Goal: Navigation & Orientation: Find specific page/section

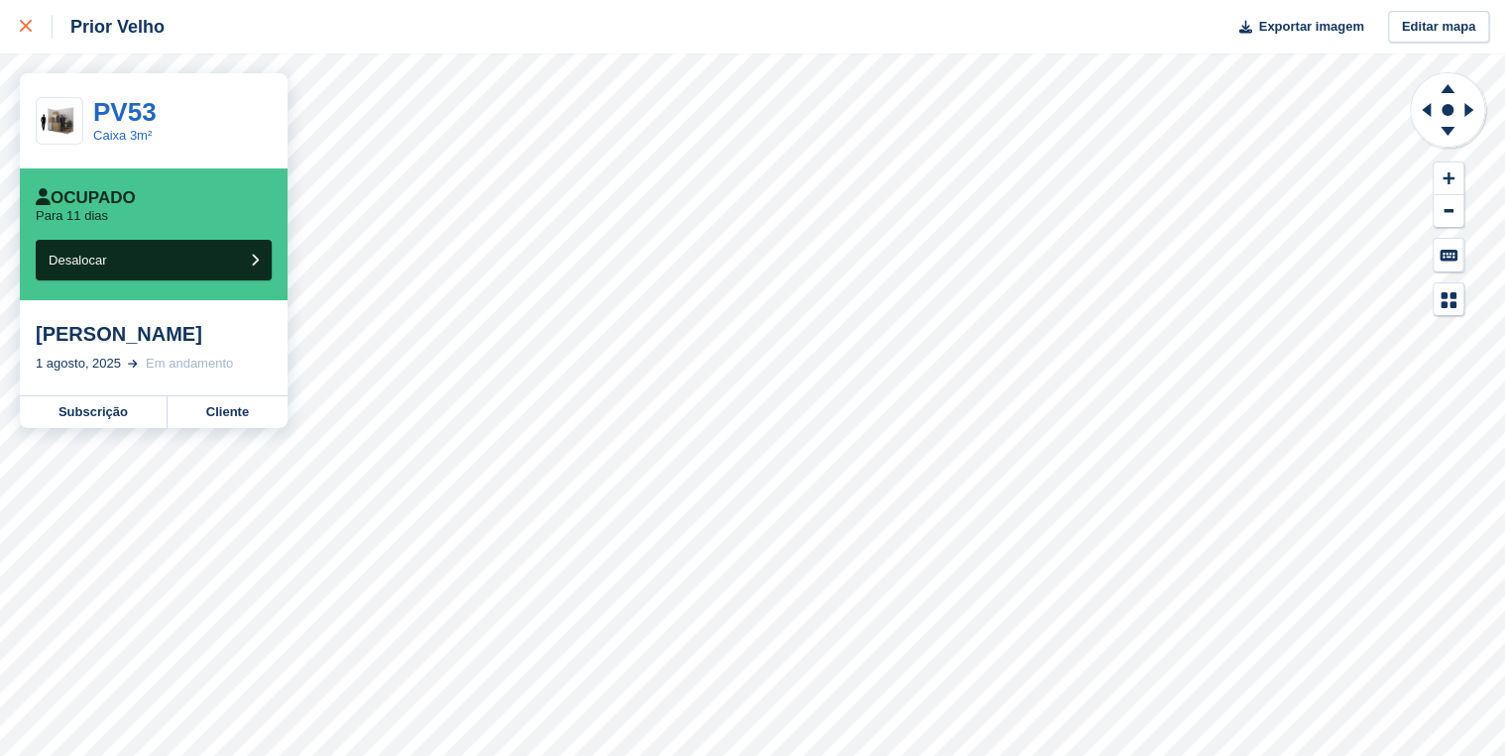
click at [30, 23] on icon at bounding box center [26, 26] width 12 height 12
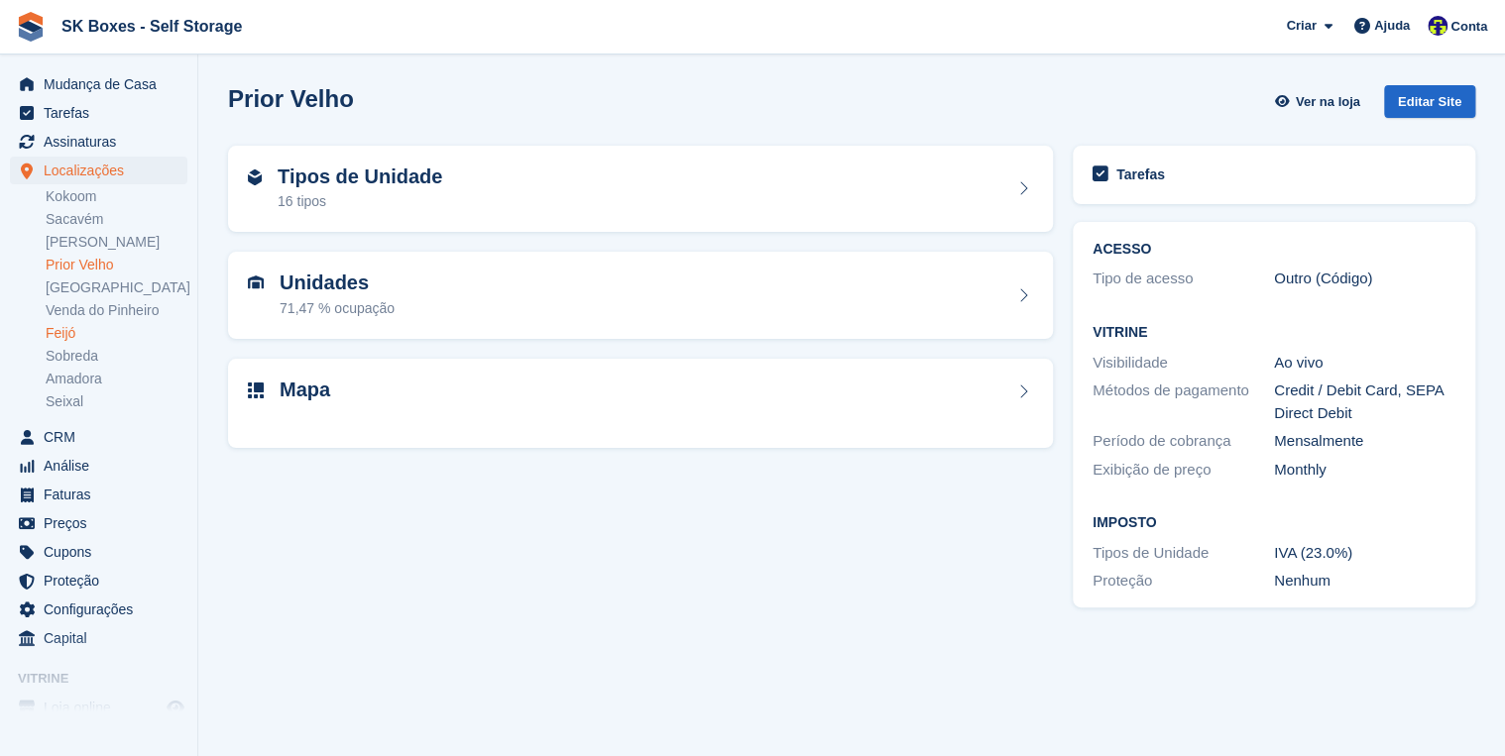
click at [74, 340] on link "Feijó" at bounding box center [117, 333] width 142 height 19
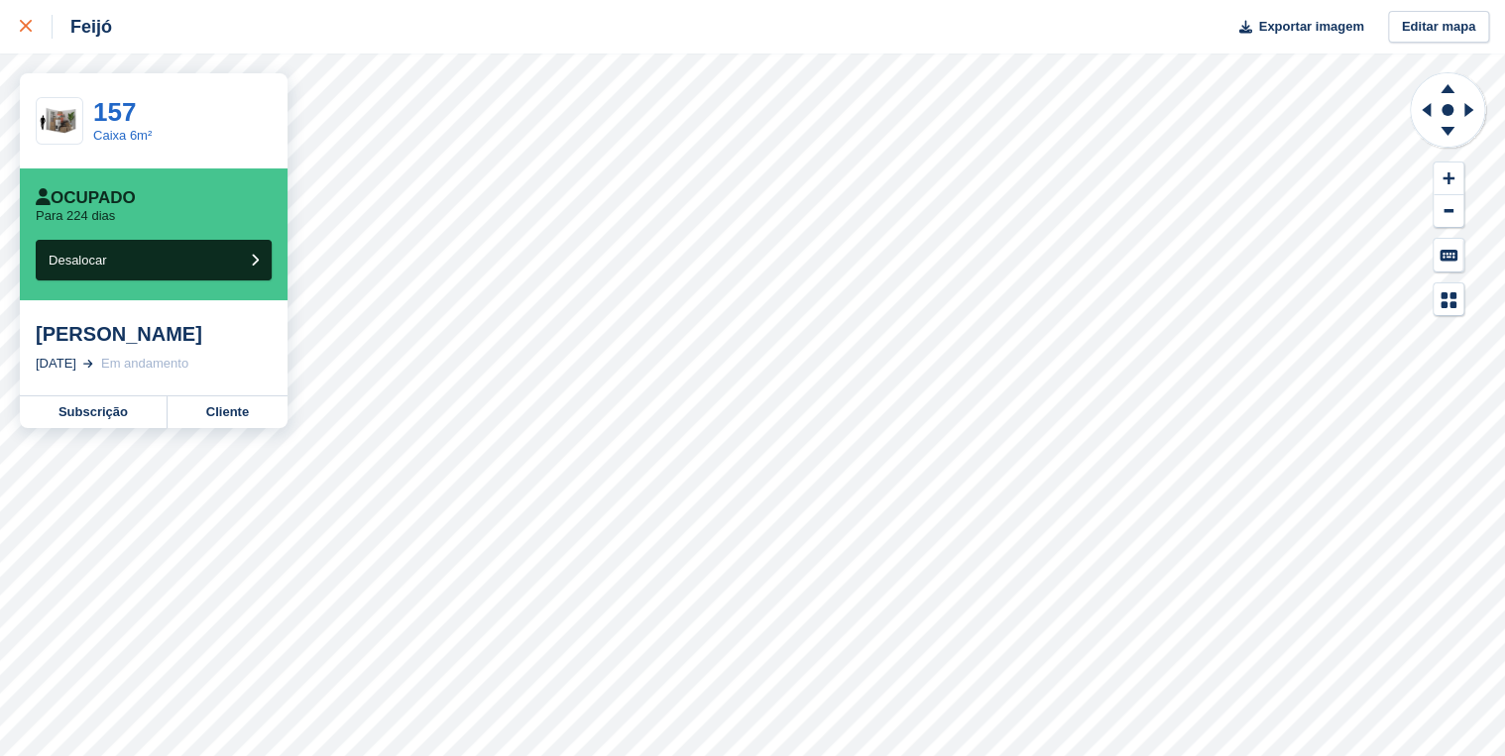
click at [28, 25] on icon at bounding box center [26, 26] width 12 height 12
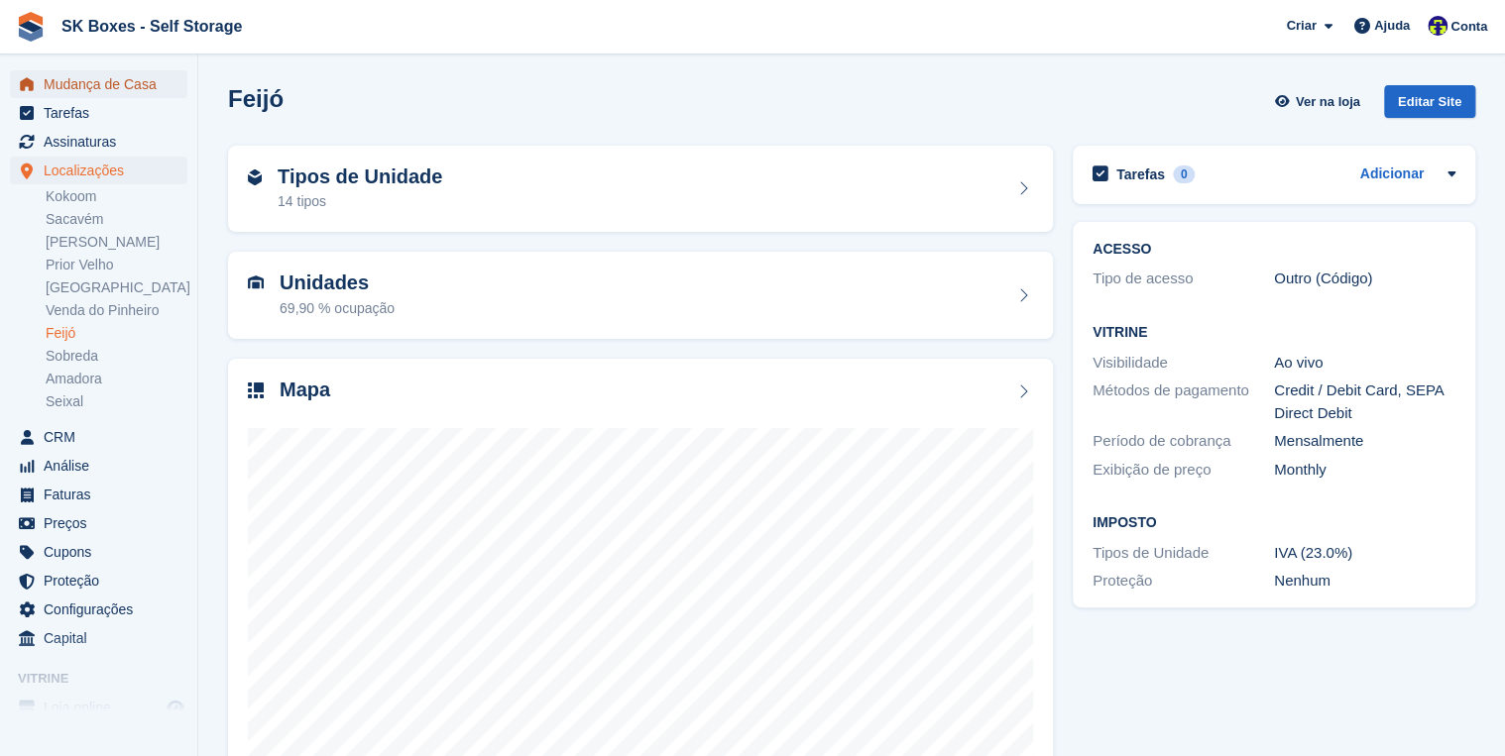
click at [83, 86] on span "Mudança de Casa" at bounding box center [103, 84] width 119 height 28
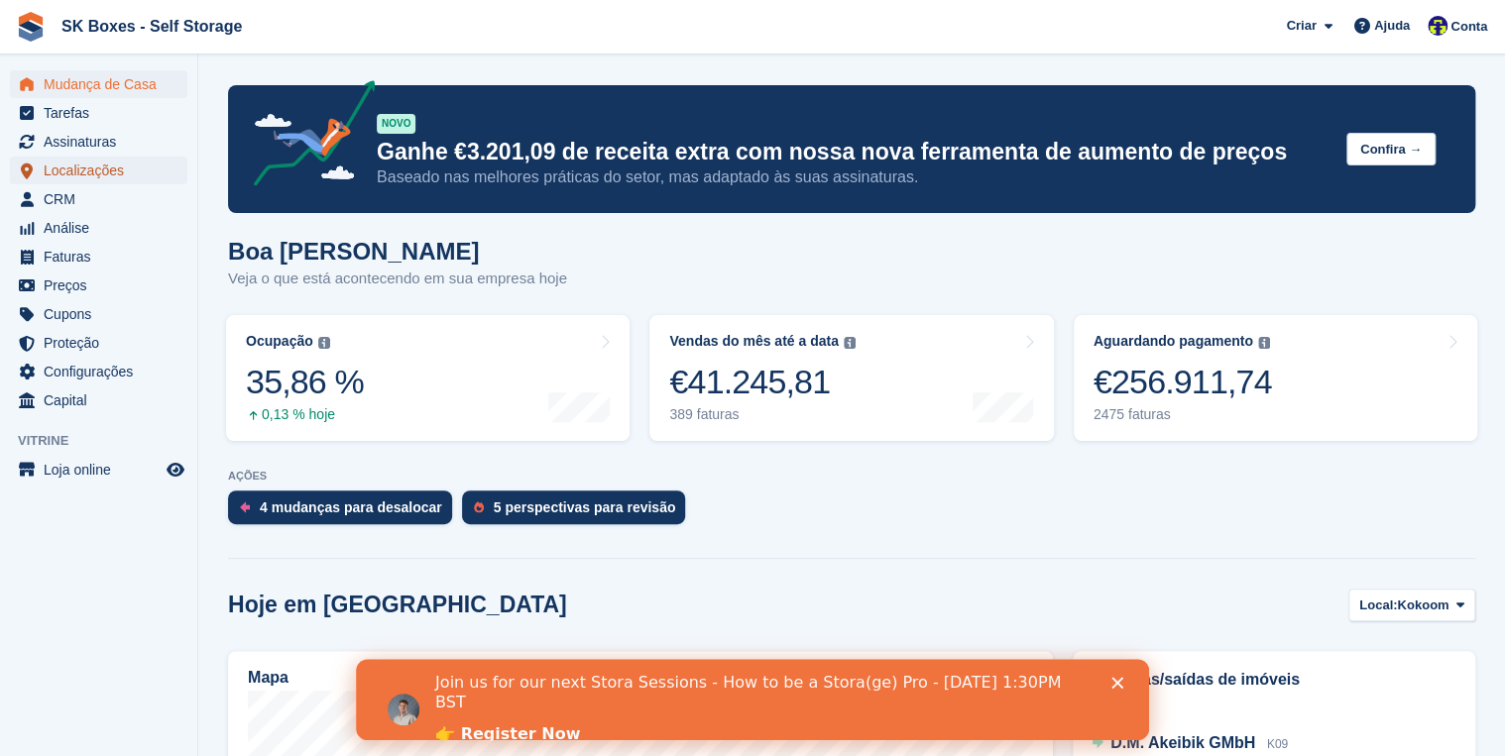
click at [99, 171] on span "Localizações" at bounding box center [103, 171] width 119 height 28
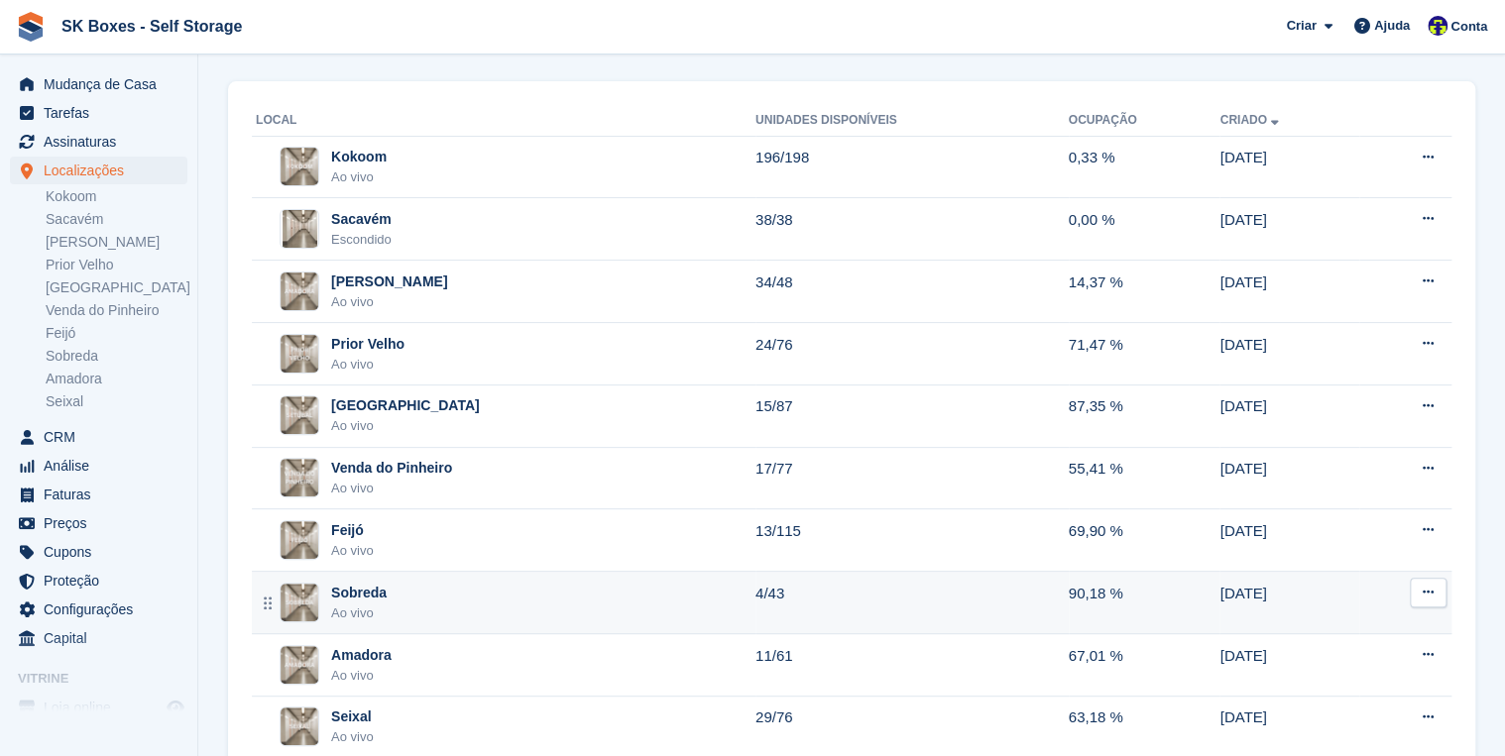
scroll to position [141, 0]
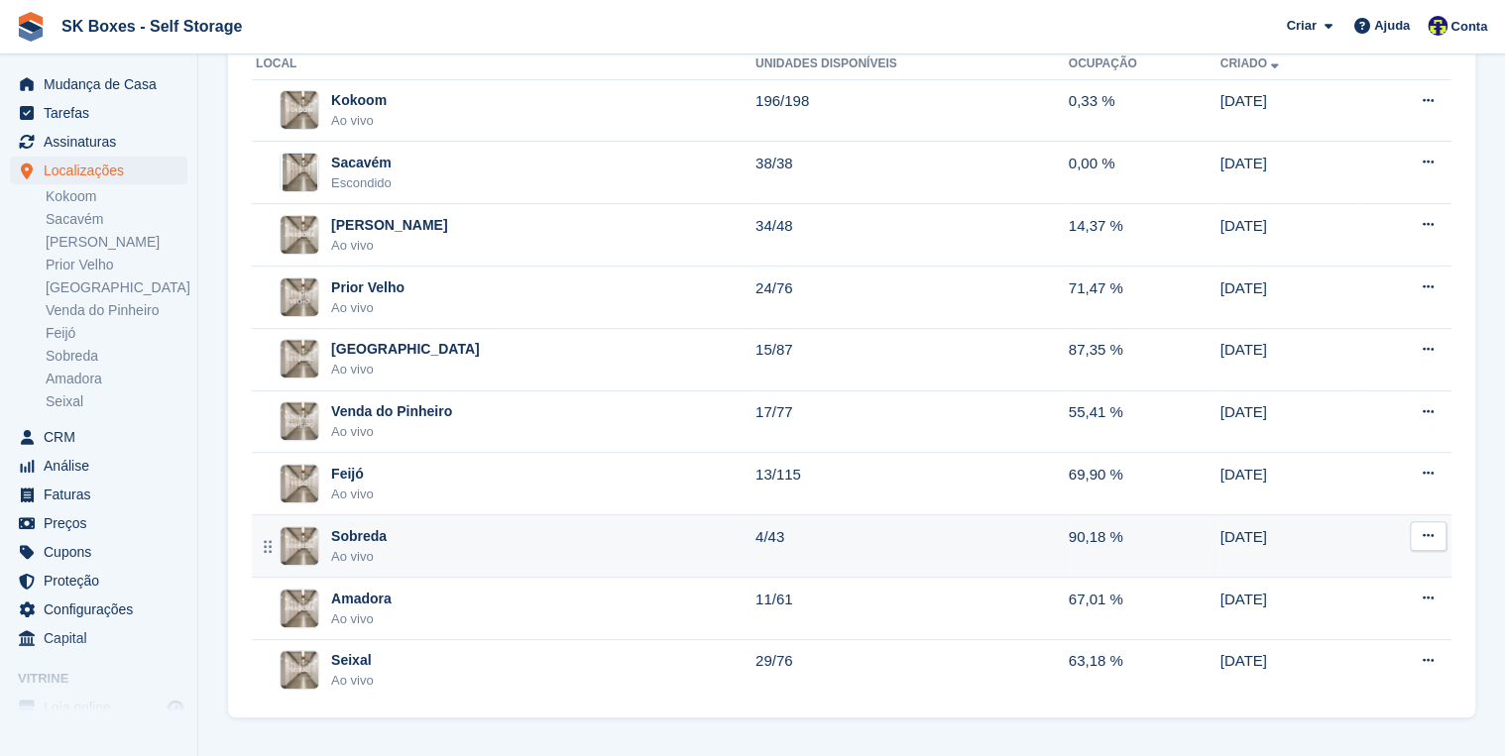
click at [363, 537] on div "Sobreda" at bounding box center [359, 536] width 56 height 21
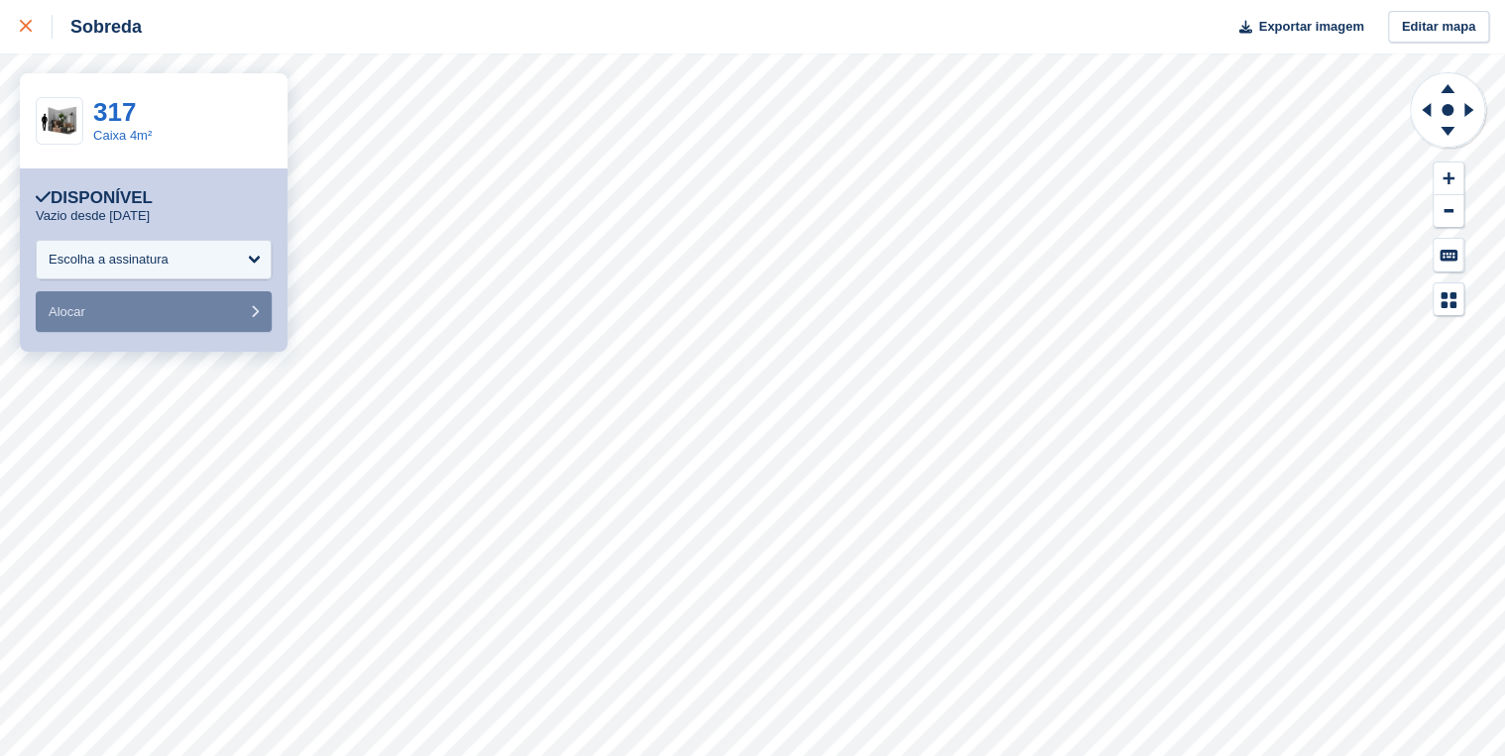
click at [19, 30] on link at bounding box center [26, 27] width 53 height 54
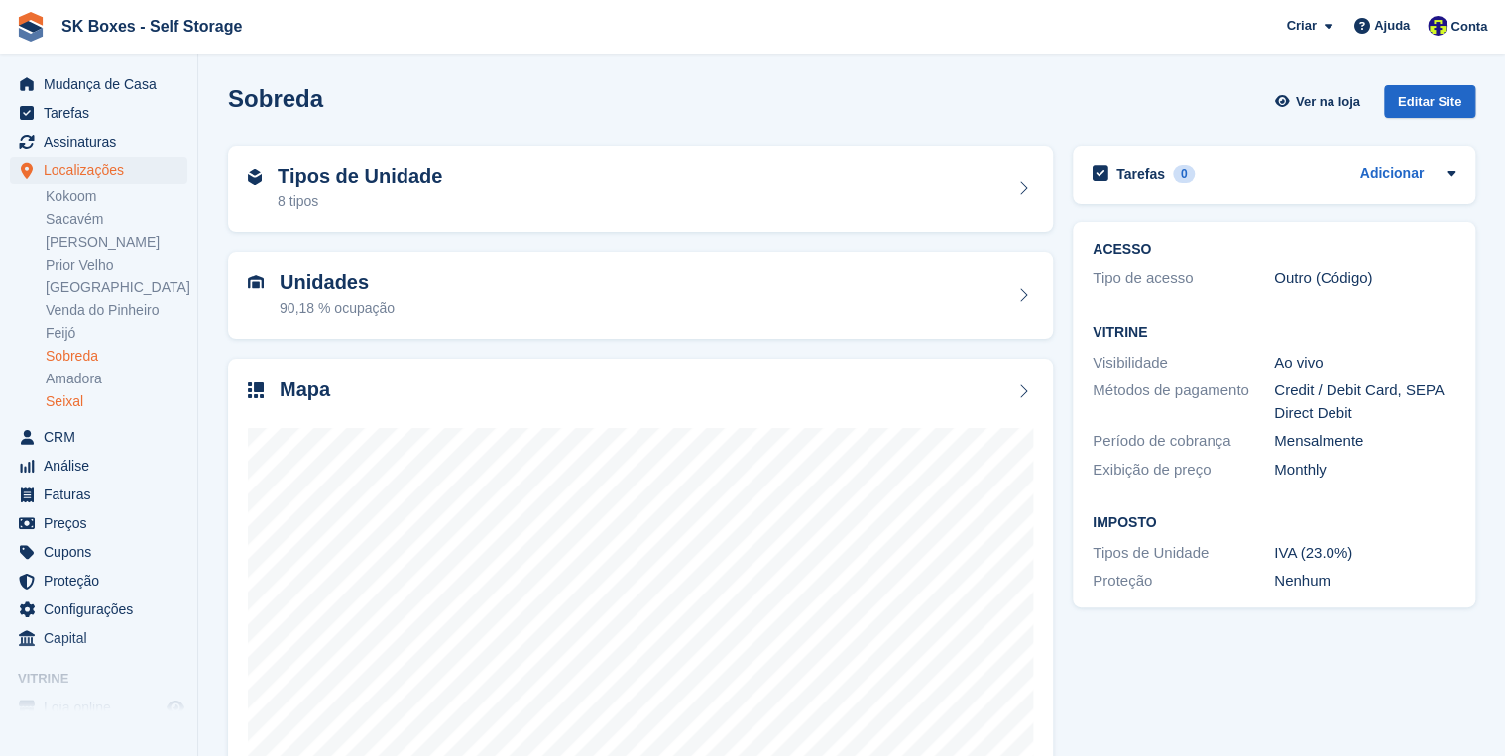
click at [70, 402] on link "Seixal" at bounding box center [117, 402] width 142 height 19
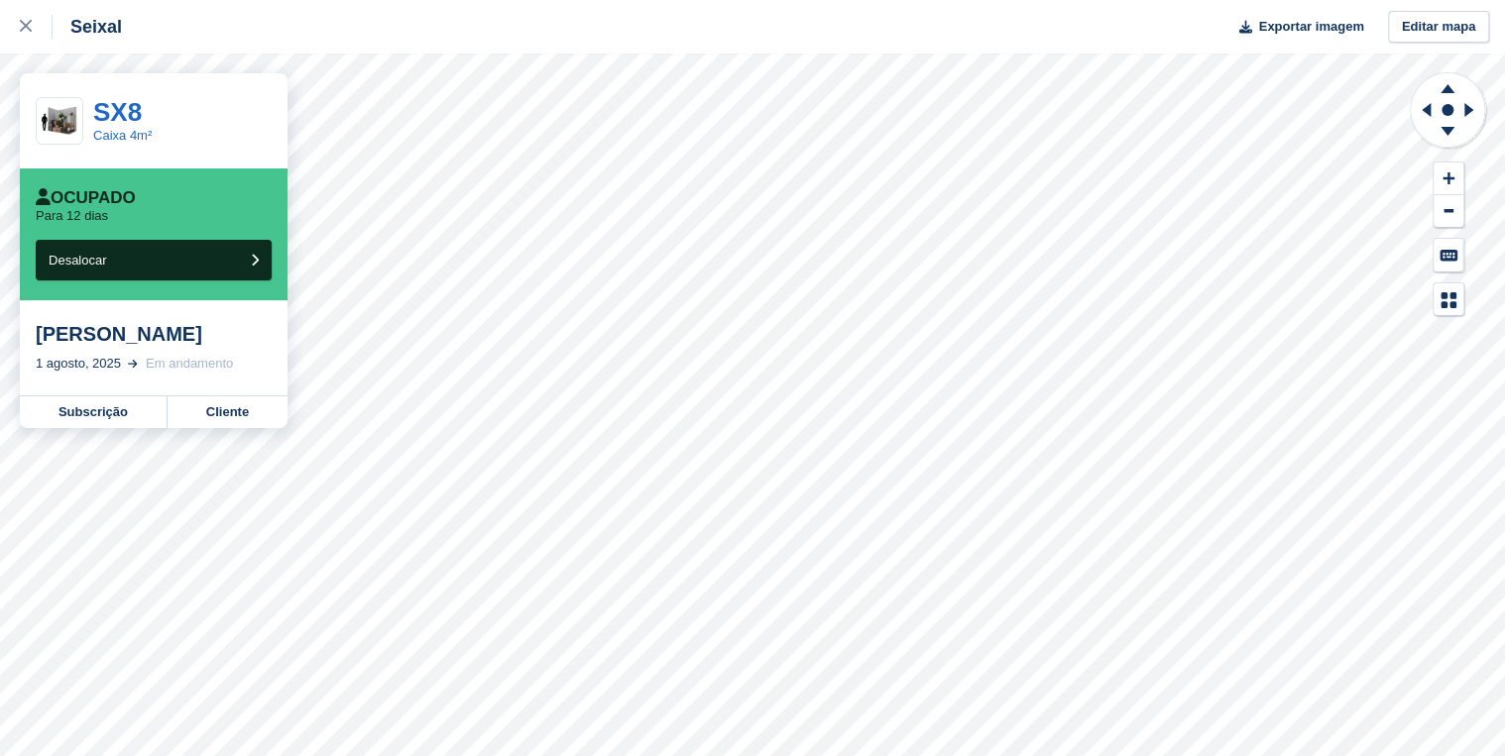
drag, startPoint x: 36, startPoint y: 332, endPoint x: 247, endPoint y: 326, distance: 211.2
click at [247, 326] on div "[PERSON_NAME]" at bounding box center [154, 334] width 236 height 24
copy div "[PERSON_NAME]"
